Goal: Use online tool/utility

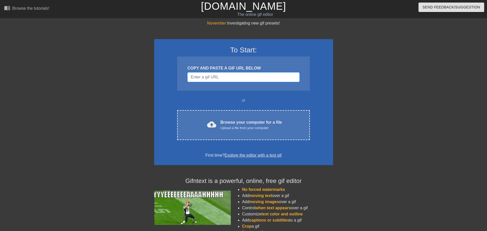
click at [245, 76] on input "Username" at bounding box center [244, 77] width 112 height 10
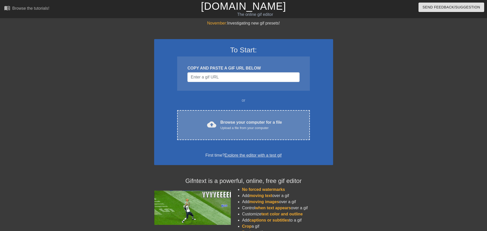
click at [237, 131] on div "cloud_upload Browse your computer for a file Upload a file from your computer" at bounding box center [243, 125] width 111 height 12
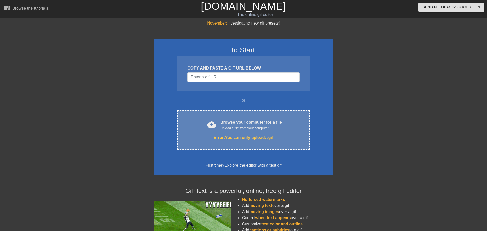
click at [260, 126] on div "Upload a file from your computer" at bounding box center [252, 128] width 62 height 5
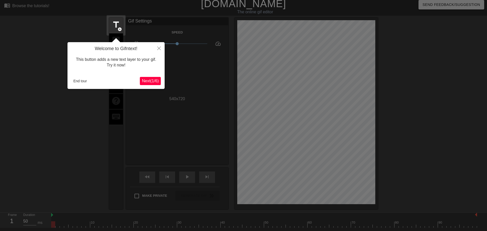
scroll to position [13, 0]
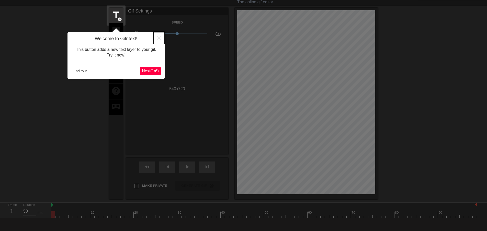
click at [157, 39] on icon "Close" at bounding box center [159, 39] width 4 height 4
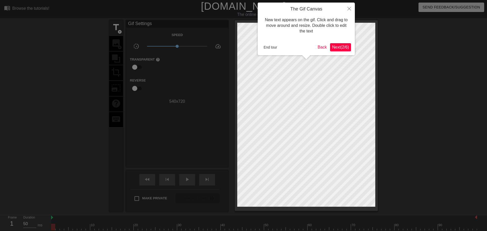
click at [343, 47] on span "Next ( 2 / 6 )" at bounding box center [340, 47] width 17 height 4
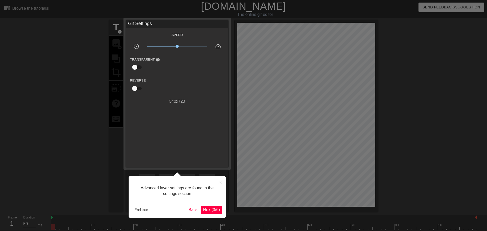
scroll to position [13, 0]
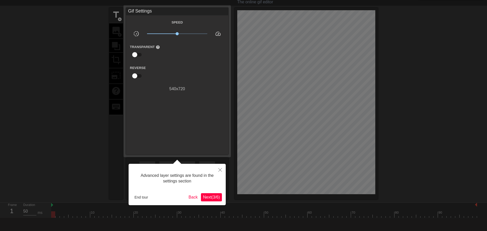
click at [217, 196] on span "Next ( 3 / 6 )" at bounding box center [211, 197] width 17 height 4
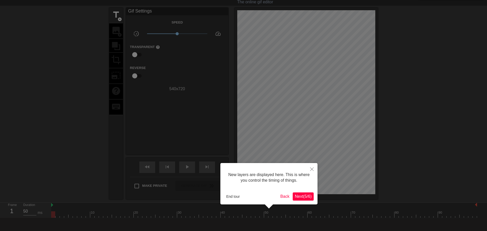
scroll to position [4, 0]
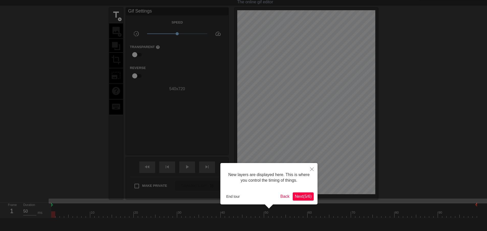
click at [320, 199] on div at bounding box center [306, 104] width 143 height 192
click at [310, 198] on span "Next ( 5 / 6 )" at bounding box center [303, 196] width 17 height 4
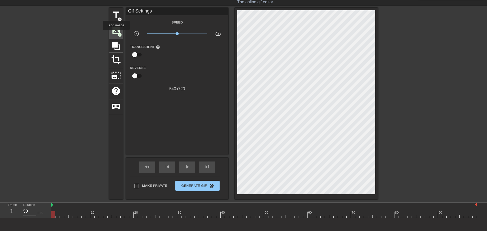
click at [116, 34] on span "image" at bounding box center [116, 31] width 10 height 10
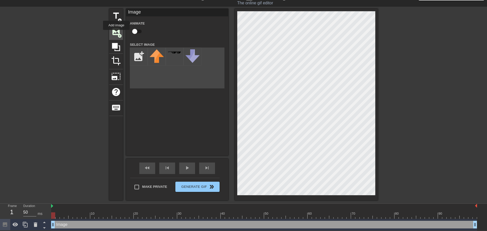
scroll to position [12, 0]
click at [67, 184] on div "title add_circle image add_circle crop photo_size_select_large help keyboard Im…" at bounding box center [243, 105] width 487 height 192
click at [62, 226] on div "Image drag_handle drag_handle" at bounding box center [264, 225] width 426 height 8
click at [116, 31] on span "image" at bounding box center [116, 32] width 10 height 10
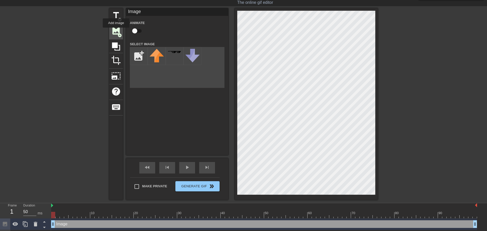
scroll to position [13, 0]
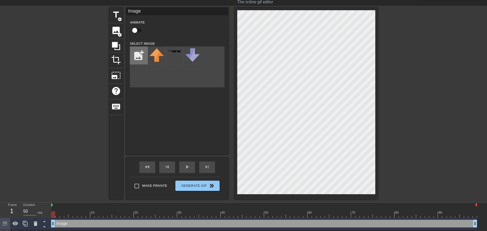
click at [137, 59] on input "file" at bounding box center [138, 55] width 17 height 17
type input "C:\fakepath\aifaceswap-08b3d7cb79765d253ac786cbb89918d0.png"
click at [165, 194] on div "title add_circle image add_circle crop photo_size_select_large help keyboard Im…" at bounding box center [243, 104] width 269 height 192
click at [151, 59] on img at bounding box center [157, 58] width 14 height 21
click at [160, 62] on img at bounding box center [157, 58] width 14 height 21
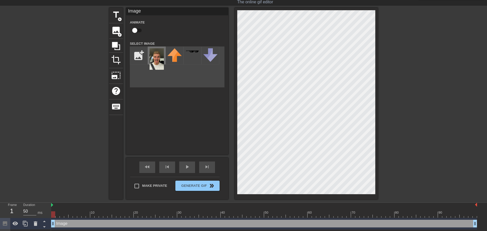
click at [160, 62] on img at bounding box center [157, 58] width 14 height 21
drag, startPoint x: 135, startPoint y: 52, endPoint x: 146, endPoint y: 103, distance: 52.0
click at [155, 119] on div "Image Animate Select Image add_photo_alternate" at bounding box center [177, 81] width 102 height 147
click at [226, 224] on div "Image drag_handle drag_handle" at bounding box center [264, 224] width 426 height 8
click at [237, 213] on div at bounding box center [264, 215] width 426 height 6
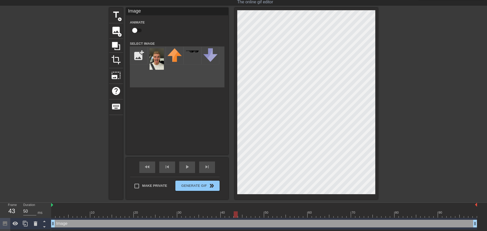
click at [295, 214] on div at bounding box center [264, 215] width 426 height 6
click at [330, 214] on div at bounding box center [264, 215] width 426 height 6
click at [348, 215] on div at bounding box center [264, 215] width 426 height 6
click at [356, 211] on div at bounding box center [358, 211] width 4 height 6
click at [374, 212] on div at bounding box center [264, 215] width 426 height 6
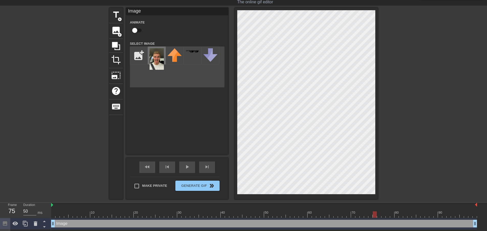
click at [155, 59] on img at bounding box center [157, 58] width 14 height 21
click at [115, 30] on span "image" at bounding box center [116, 31] width 10 height 10
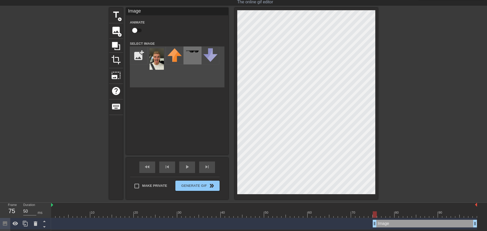
click at [195, 54] on div at bounding box center [193, 56] width 18 height 18
click at [210, 54] on img at bounding box center [210, 55] width 14 height 14
click at [159, 55] on img at bounding box center [157, 58] width 14 height 21
click at [376, 109] on div at bounding box center [306, 104] width 143 height 192
click at [306, 2] on div "menu_book Browse the tutorials! [DOMAIN_NAME] The online gif editor Send Feedba…" at bounding box center [243, 119] width 487 height 265
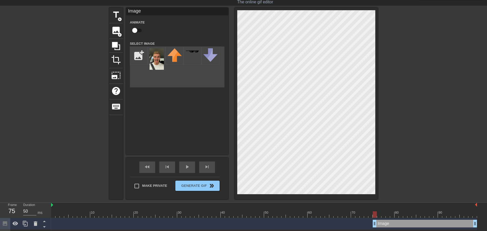
click at [174, 214] on div at bounding box center [264, 215] width 426 height 6
click at [194, 213] on div at bounding box center [264, 215] width 426 height 6
click at [223, 213] on div at bounding box center [264, 215] width 426 height 6
drag, startPoint x: 225, startPoint y: 213, endPoint x: 359, endPoint y: 203, distance: 134.2
click at [359, 203] on div "Frame 56 Duration 50 ms 10 20 30 40 50 60 70 80 90 Image drag_handle drag_handl…" at bounding box center [243, 228] width 487 height 50
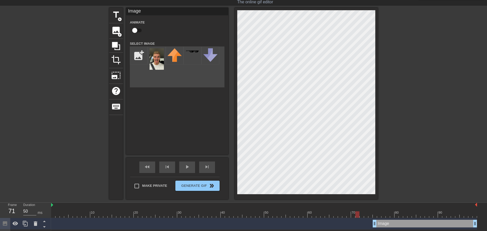
click at [359, 208] on div at bounding box center [358, 211] width 4 height 6
click at [379, 213] on div at bounding box center [264, 215] width 426 height 6
click at [374, 214] on div at bounding box center [264, 215] width 426 height 6
click at [366, 214] on div at bounding box center [264, 215] width 426 height 6
click at [376, 216] on div at bounding box center [264, 215] width 426 height 6
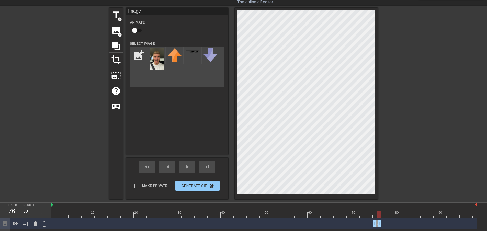
drag, startPoint x: 475, startPoint y: 223, endPoint x: 381, endPoint y: 228, distance: 94.8
click at [381, 228] on div "Image drag_handle drag_handle" at bounding box center [264, 224] width 426 height 12
click at [330, 210] on div at bounding box center [332, 211] width 4 height 6
drag, startPoint x: 380, startPoint y: 224, endPoint x: 389, endPoint y: 224, distance: 9.7
click at [310, 209] on div "60" at bounding box center [310, 211] width 4 height 6
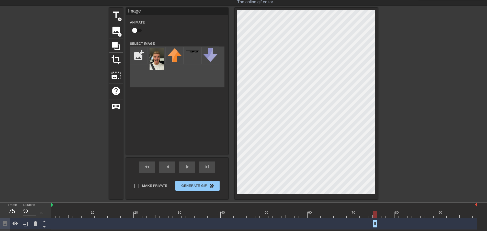
drag, startPoint x: 388, startPoint y: 224, endPoint x: 375, endPoint y: 227, distance: 13.9
click at [268, 205] on div at bounding box center [264, 205] width 426 height 5
click at [256, 214] on div at bounding box center [264, 215] width 426 height 6
drag, startPoint x: 377, startPoint y: 222, endPoint x: 384, endPoint y: 224, distance: 6.9
drag, startPoint x: 377, startPoint y: 224, endPoint x: 389, endPoint y: 223, distance: 12.1
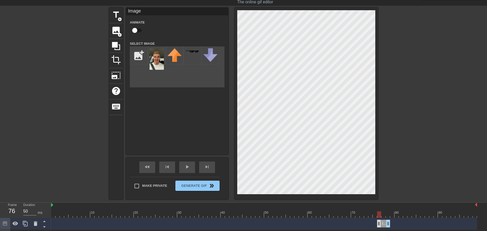
click at [389, 223] on div "Image drag_handle drag_handle" at bounding box center [383, 224] width 13 height 8
click at [377, 216] on div at bounding box center [264, 215] width 426 height 6
click at [394, 225] on div "Image drag_handle drag_handle" at bounding box center [392, 224] width 13 height 8
drag, startPoint x: 393, startPoint y: 225, endPoint x: 415, endPoint y: 225, distance: 22.0
click at [399, 225] on div "Image drag_handle drag_handle" at bounding box center [392, 224] width 13 height 8
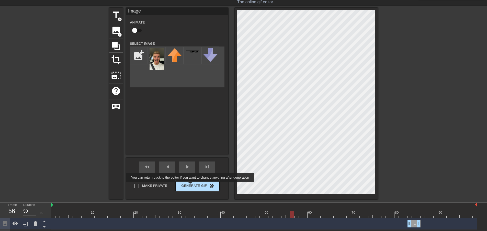
click at [191, 186] on span "Generate Gif double_arrow" at bounding box center [198, 186] width 40 height 6
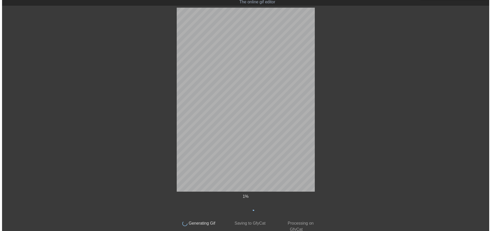
scroll to position [0, 0]
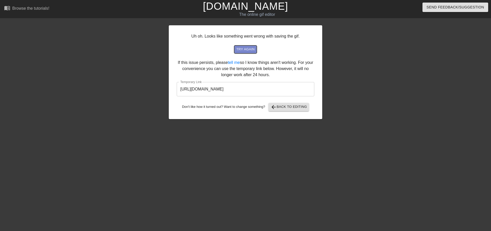
click at [245, 49] on span "try again" at bounding box center [245, 50] width 18 height 6
